Goal: Task Accomplishment & Management: Manage account settings

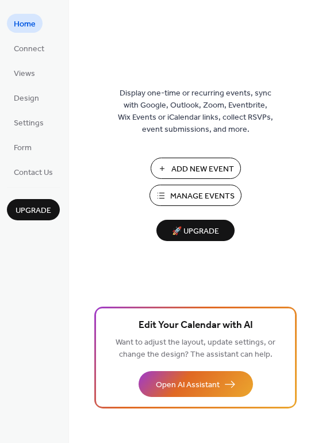
click at [218, 193] on span "Manage Events" at bounding box center [202, 196] width 64 height 12
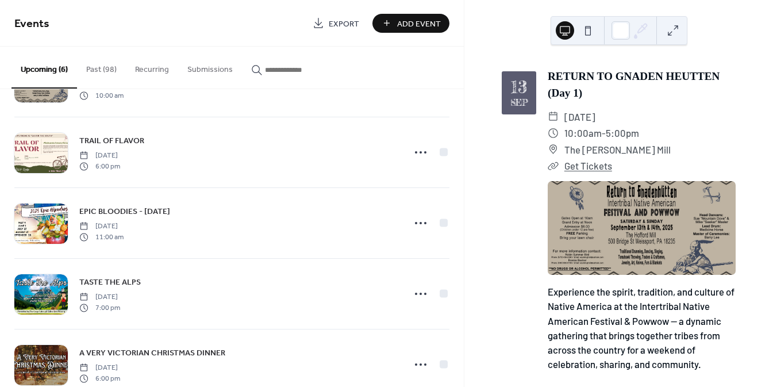
scroll to position [159, 0]
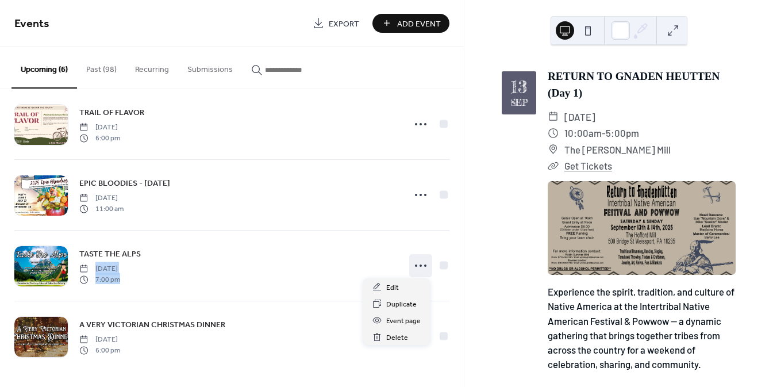
drag, startPoint x: 407, startPoint y: 266, endPoint x: 333, endPoint y: 258, distance: 74.6
click at [333, 258] on div "TASTE THE ALPS [DATE] 7:00 pm" at bounding box center [231, 266] width 435 height 70
click at [333, 258] on div "TASTE THE ALPS [DATE] 7:00 pm" at bounding box center [238, 265] width 319 height 37
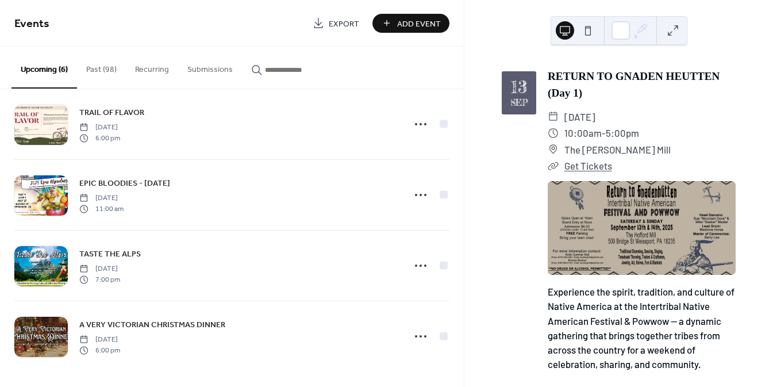
click at [118, 253] on span "TASTE THE ALPS" at bounding box center [110, 254] width 62 height 12
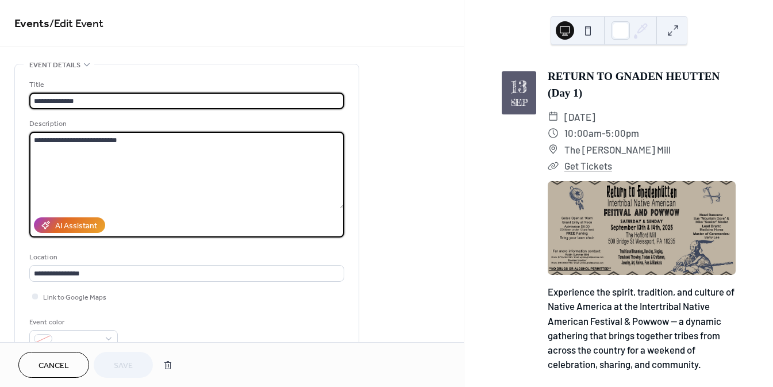
click at [179, 163] on textarea "**********" at bounding box center [187, 170] width 316 height 77
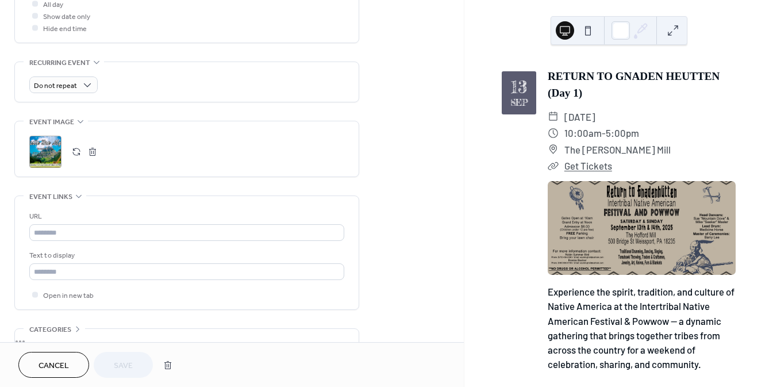
scroll to position [458, 0]
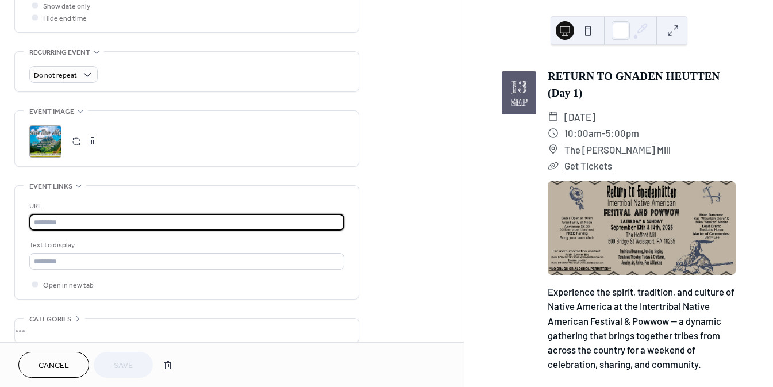
click at [116, 221] on input "text" at bounding box center [186, 222] width 315 height 17
paste input "**********"
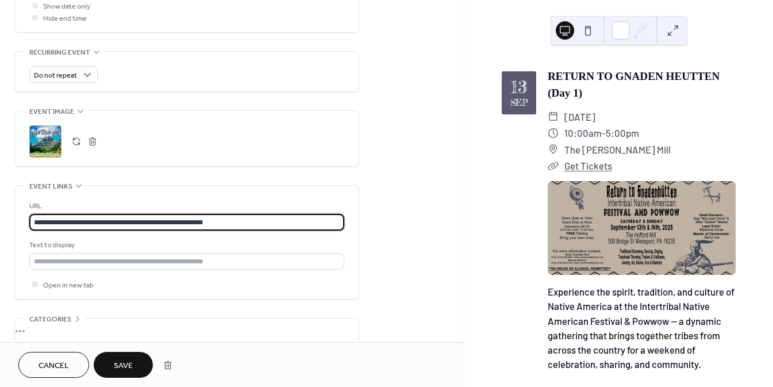
type input "**********"
click at [205, 270] on div "**********" at bounding box center [186, 245] width 315 height 90
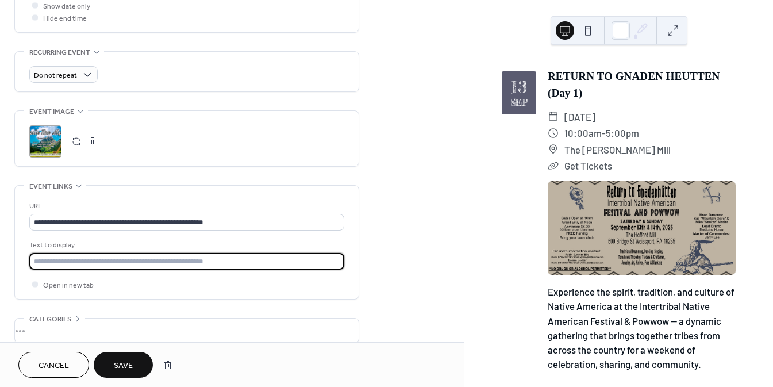
click at [212, 259] on input "text" at bounding box center [186, 261] width 315 height 17
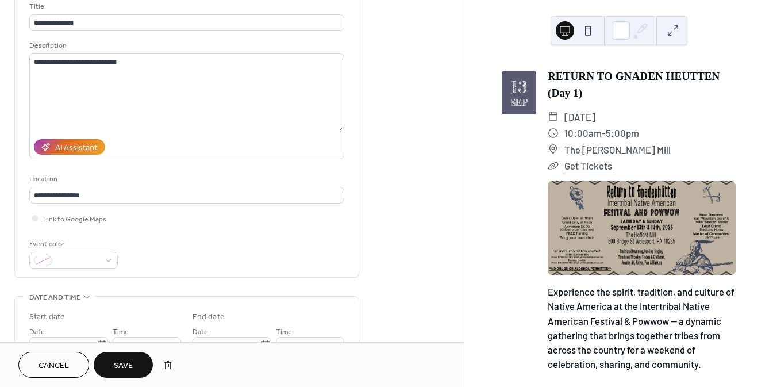
scroll to position [75, 0]
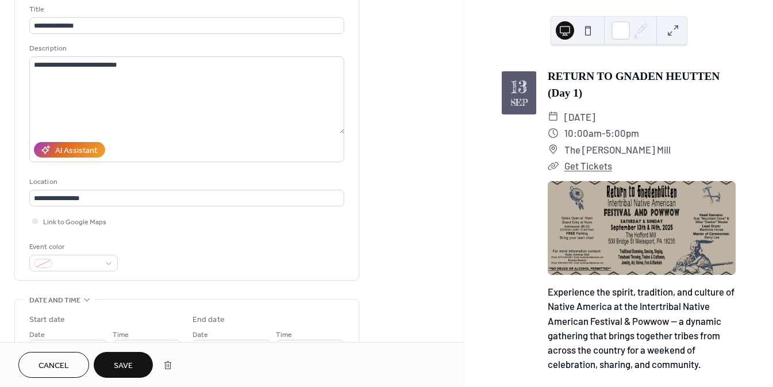
type input "*******"
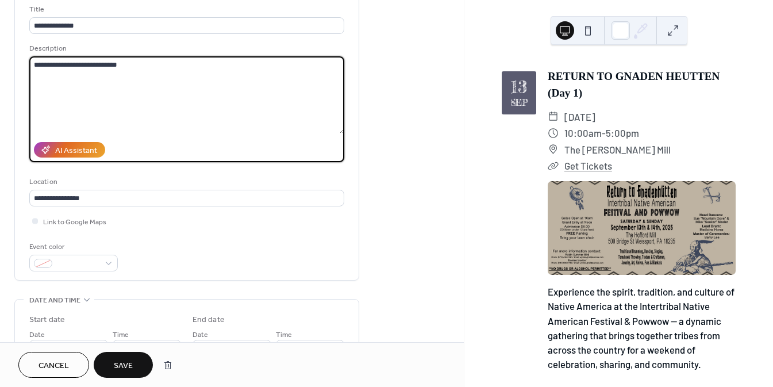
click at [202, 90] on textarea "**********" at bounding box center [187, 94] width 316 height 77
paste textarea "**********"
click at [112, 67] on textarea at bounding box center [187, 94] width 316 height 77
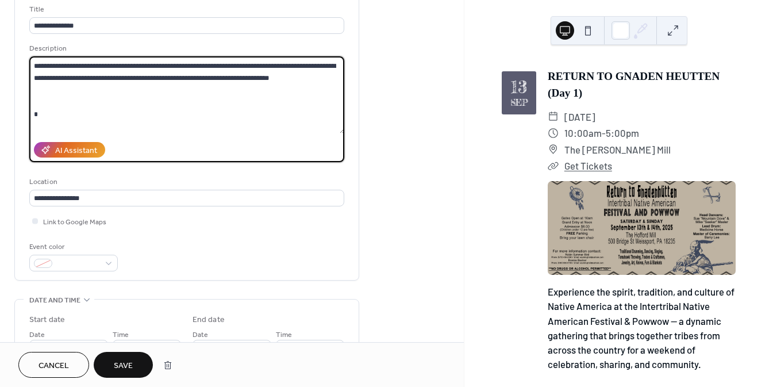
scroll to position [47, 0]
click at [50, 102] on textarea at bounding box center [187, 94] width 316 height 77
click at [56, 122] on textarea at bounding box center [187, 94] width 316 height 77
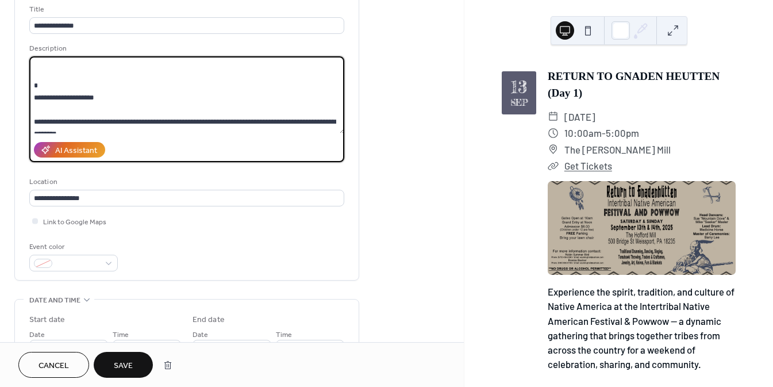
scroll to position [76, 0]
click at [64, 109] on textarea at bounding box center [187, 94] width 316 height 77
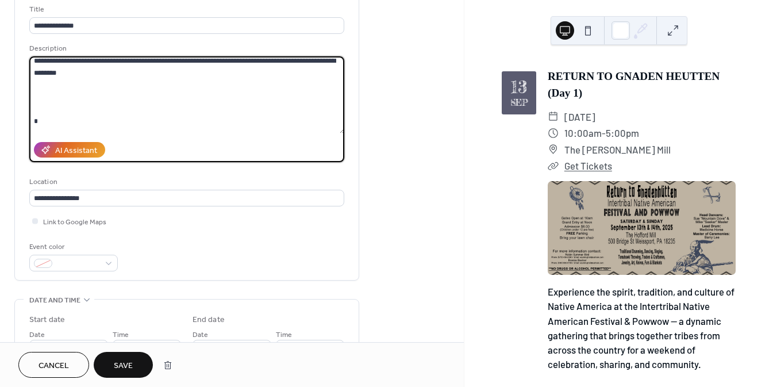
scroll to position [126, 0]
click at [70, 105] on textarea at bounding box center [187, 94] width 316 height 77
click at [60, 108] on textarea at bounding box center [187, 94] width 316 height 77
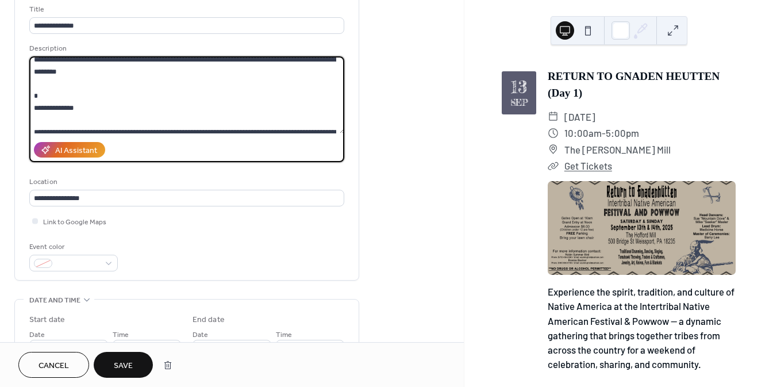
click at [68, 116] on textarea at bounding box center [187, 94] width 316 height 77
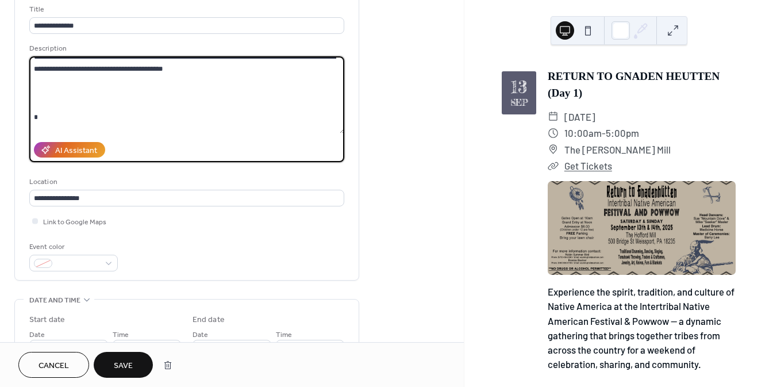
scroll to position [190, 0]
click at [74, 105] on textarea at bounding box center [187, 94] width 316 height 77
click at [68, 105] on textarea at bounding box center [187, 94] width 316 height 77
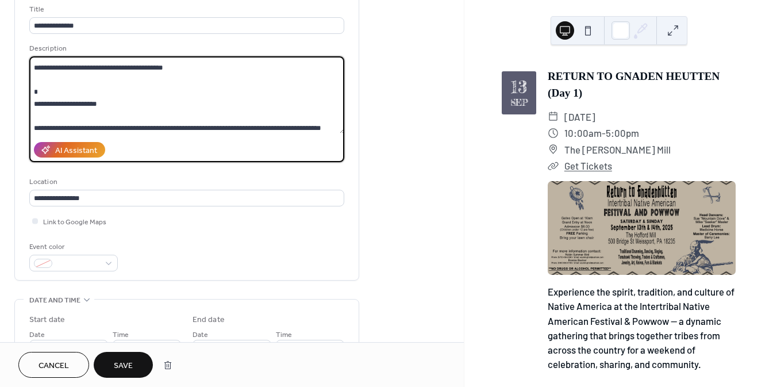
click at [81, 112] on textarea at bounding box center [187, 94] width 316 height 77
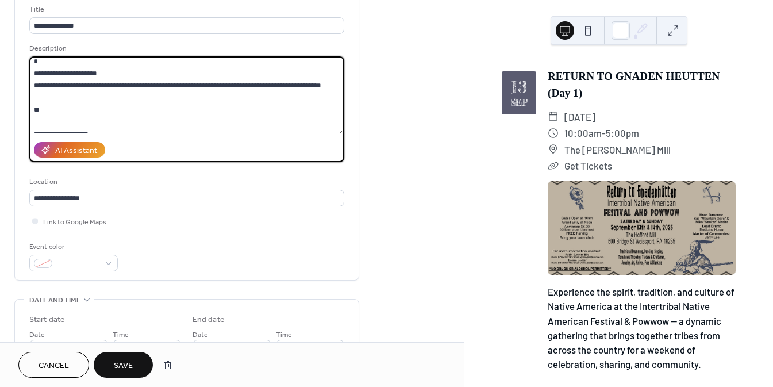
scroll to position [221, 0]
click at [81, 112] on textarea at bounding box center [187, 94] width 316 height 77
click at [72, 121] on textarea at bounding box center [187, 94] width 316 height 77
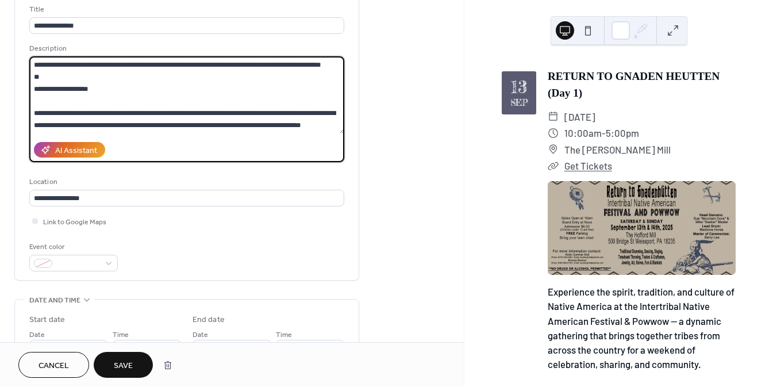
scroll to position [245, 0]
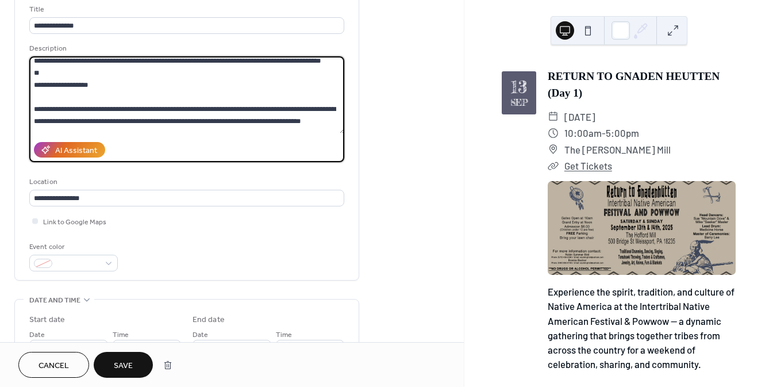
click at [84, 107] on textarea at bounding box center [187, 94] width 316 height 77
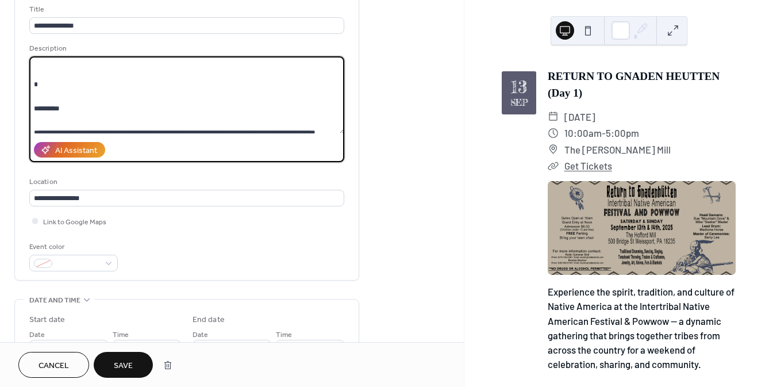
scroll to position [318, 0]
click at [88, 93] on textarea at bounding box center [187, 94] width 316 height 77
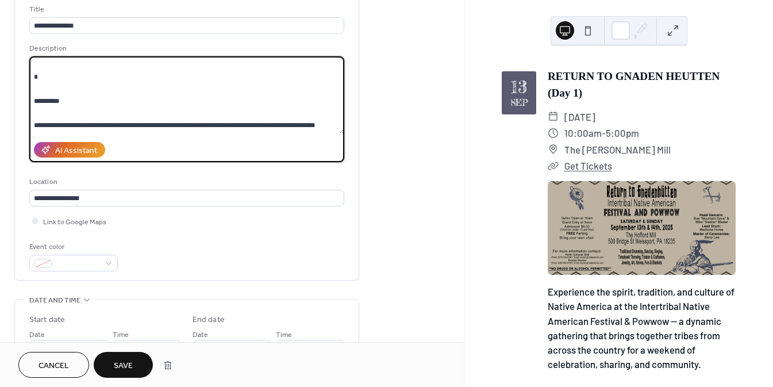
click at [74, 98] on textarea at bounding box center [187, 94] width 316 height 77
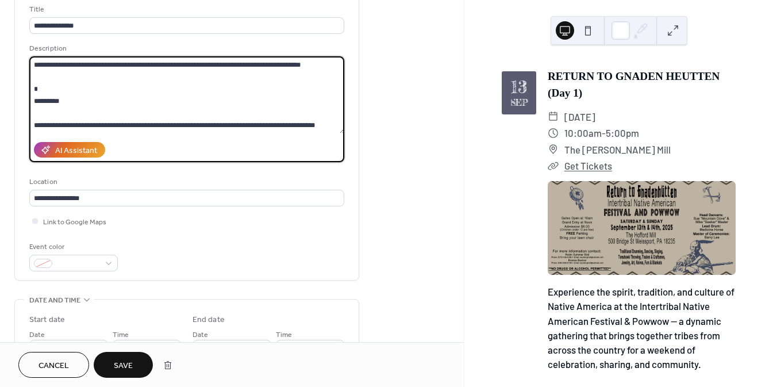
click at [76, 103] on textarea at bounding box center [187, 94] width 316 height 77
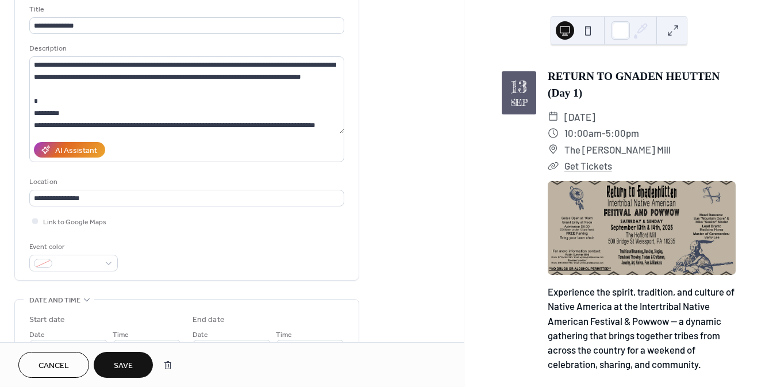
click at [94, 139] on div "AI Assistant" at bounding box center [186, 149] width 315 height 25
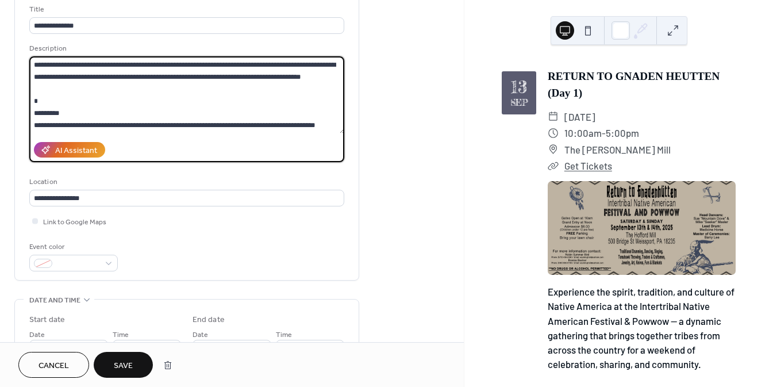
click at [118, 118] on textarea at bounding box center [187, 94] width 316 height 77
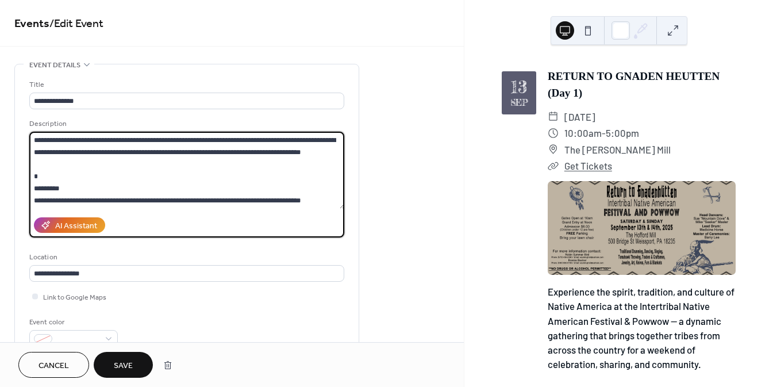
scroll to position [1, 0]
type textarea "**********"
click at [136, 355] on button "Save" at bounding box center [123, 365] width 59 height 26
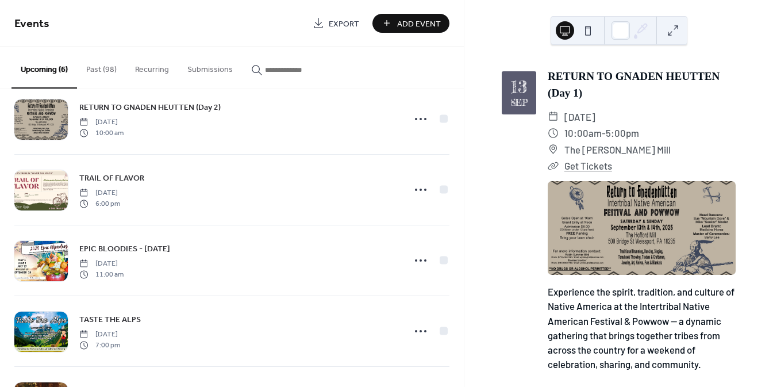
scroll to position [159, 0]
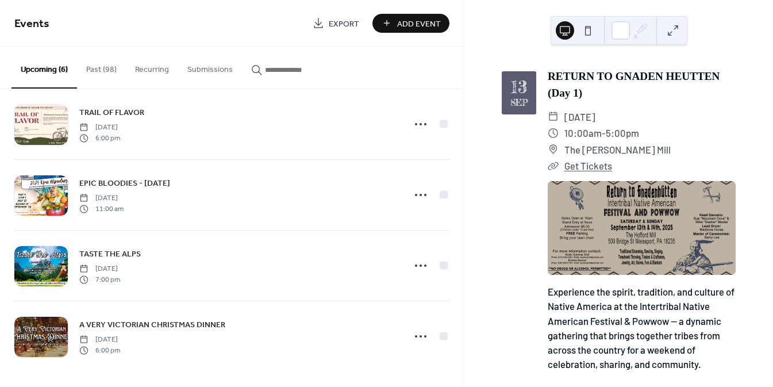
click at [326, 263] on div "TASTE THE ALPS Friday, November 14, 2025 7:00 pm" at bounding box center [238, 265] width 319 height 37
click at [412, 266] on icon at bounding box center [421, 265] width 18 height 18
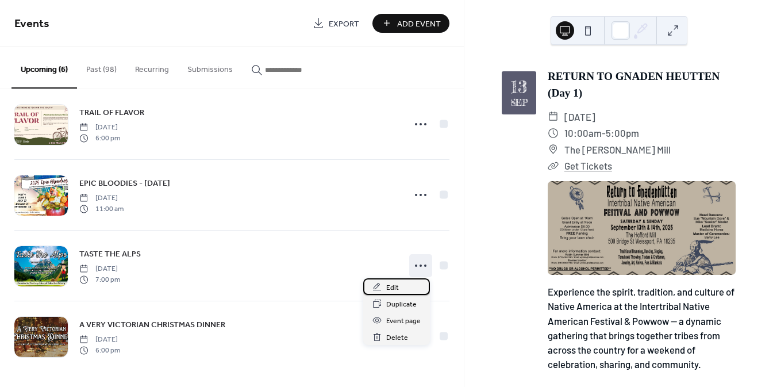
click at [384, 284] on div "Edit" at bounding box center [396, 286] width 67 height 17
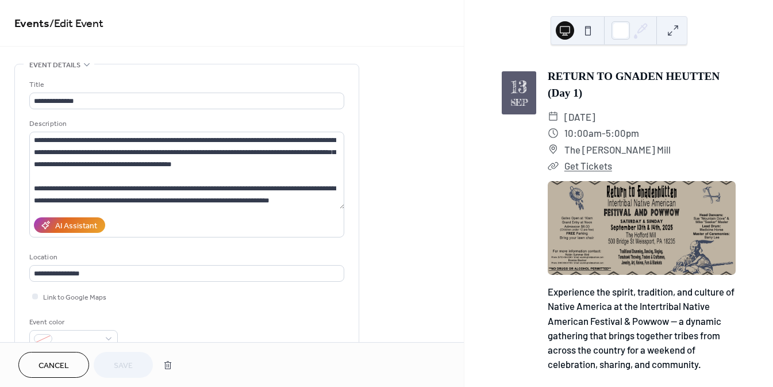
drag, startPoint x: 293, startPoint y: 209, endPoint x: 300, endPoint y: 201, distance: 9.8
click at [300, 201] on label at bounding box center [186, 185] width 315 height 106
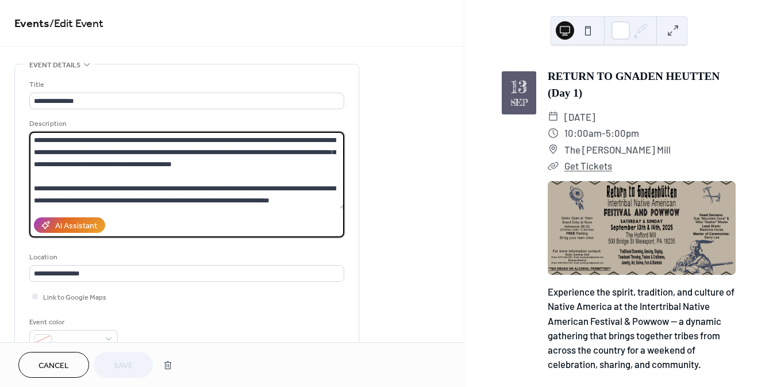
click at [300, 201] on textarea at bounding box center [187, 170] width 316 height 77
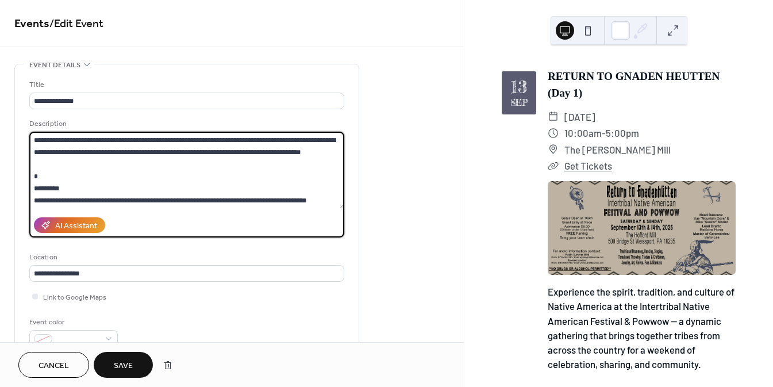
scroll to position [336, 0]
paste textarea "**********"
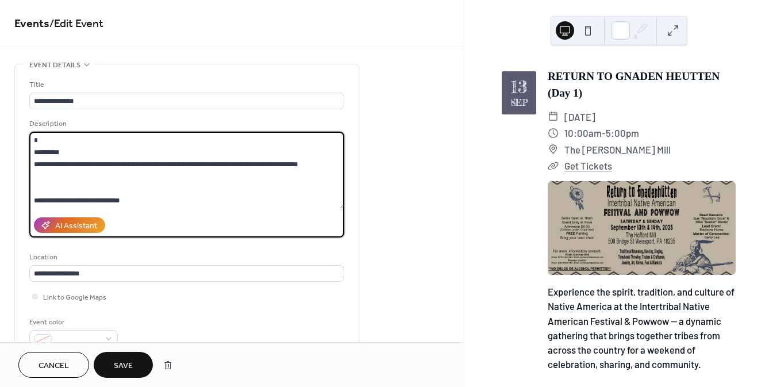
type textarea "**********"
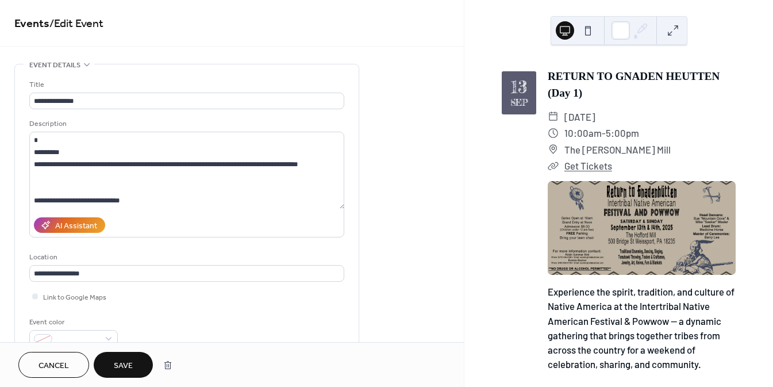
click at [116, 366] on span "Save" at bounding box center [123, 366] width 19 height 12
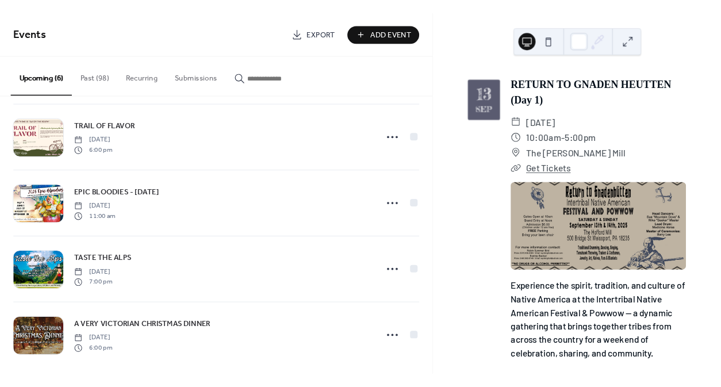
scroll to position [159, 0]
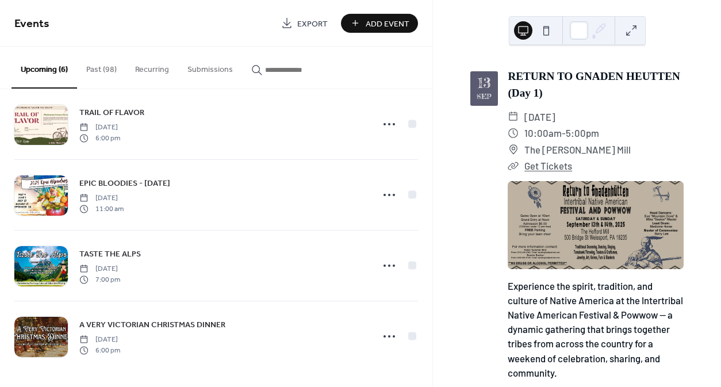
click at [289, 265] on div "TASTE THE ALPS Friday, November 14, 2025 7:00 pm" at bounding box center [222, 265] width 287 height 37
click at [103, 253] on span "TASTE THE ALPS" at bounding box center [110, 254] width 62 height 12
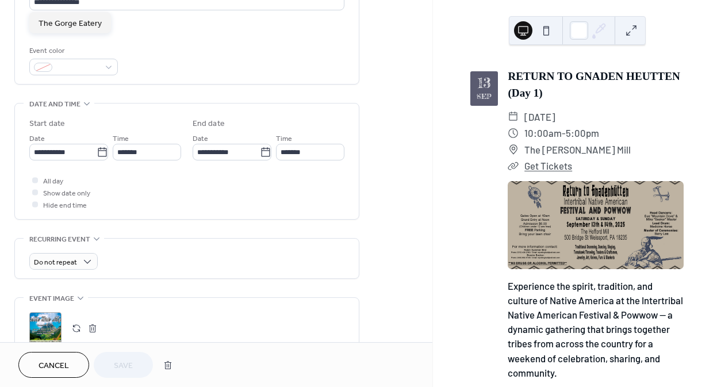
scroll to position [512, 0]
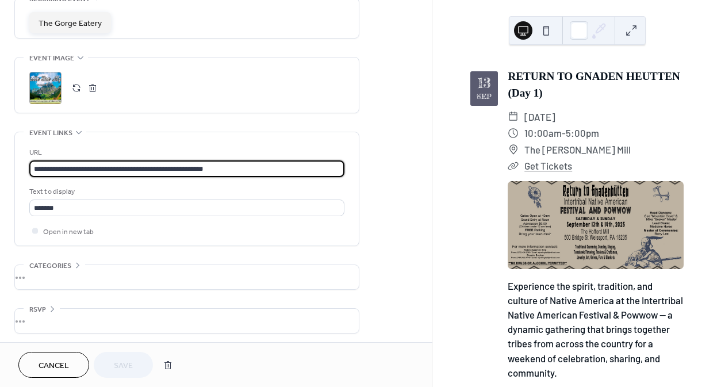
click at [195, 163] on input "**********" at bounding box center [186, 168] width 315 height 17
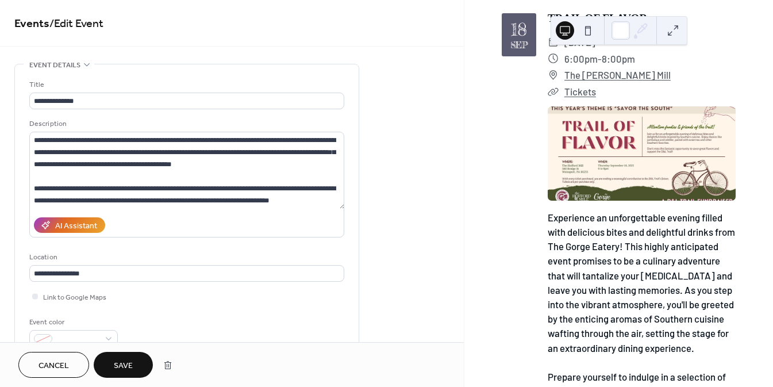
scroll to position [1681, 0]
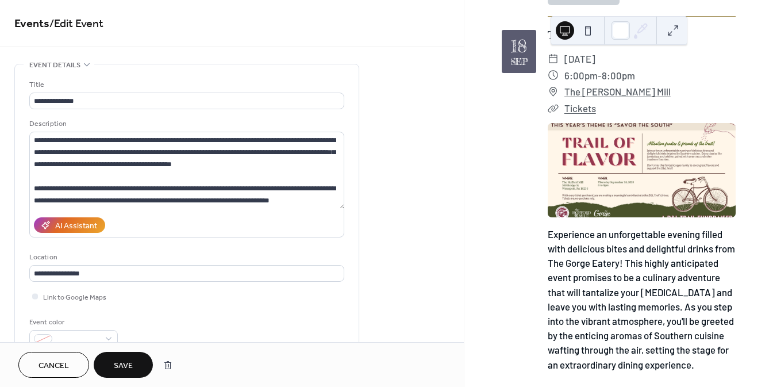
click at [124, 361] on span "Save" at bounding box center [123, 366] width 19 height 12
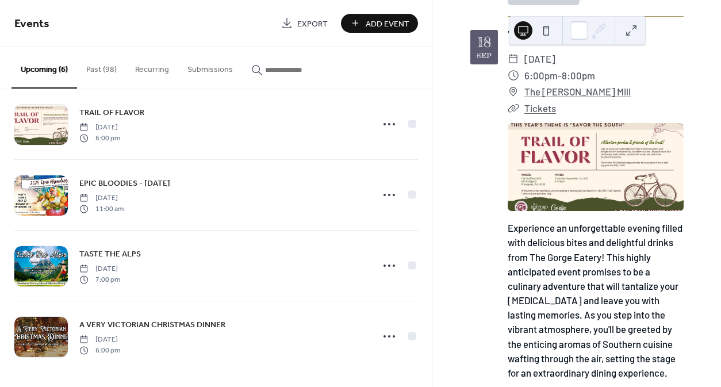
scroll to position [1698, 0]
